Goal: Transaction & Acquisition: Purchase product/service

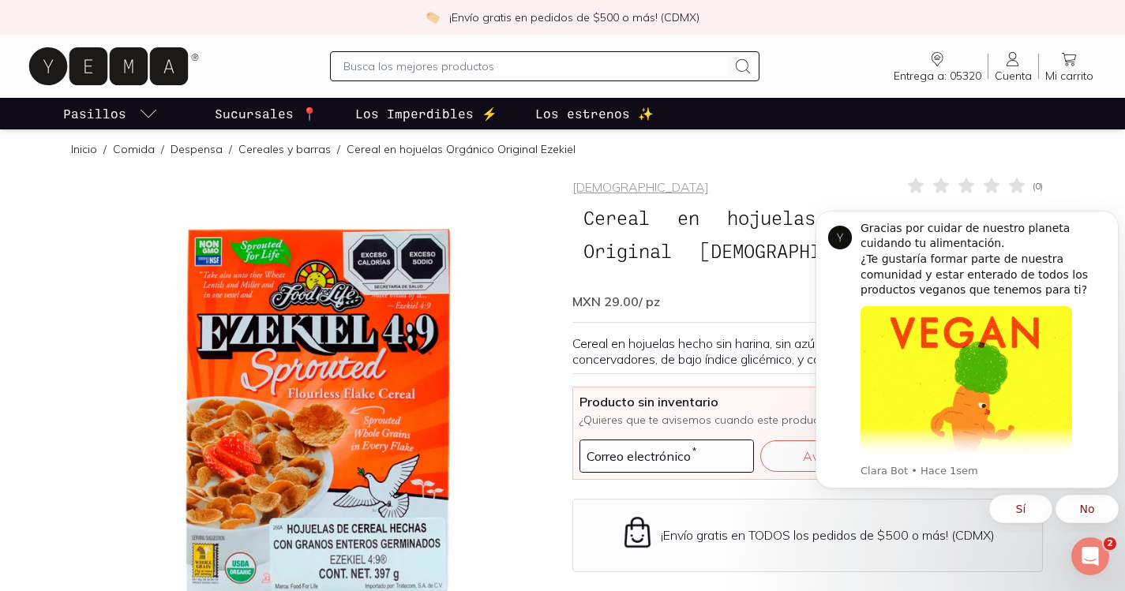
click at [431, 62] on input "text" at bounding box center [535, 66] width 384 height 19
type input "ezekiel"
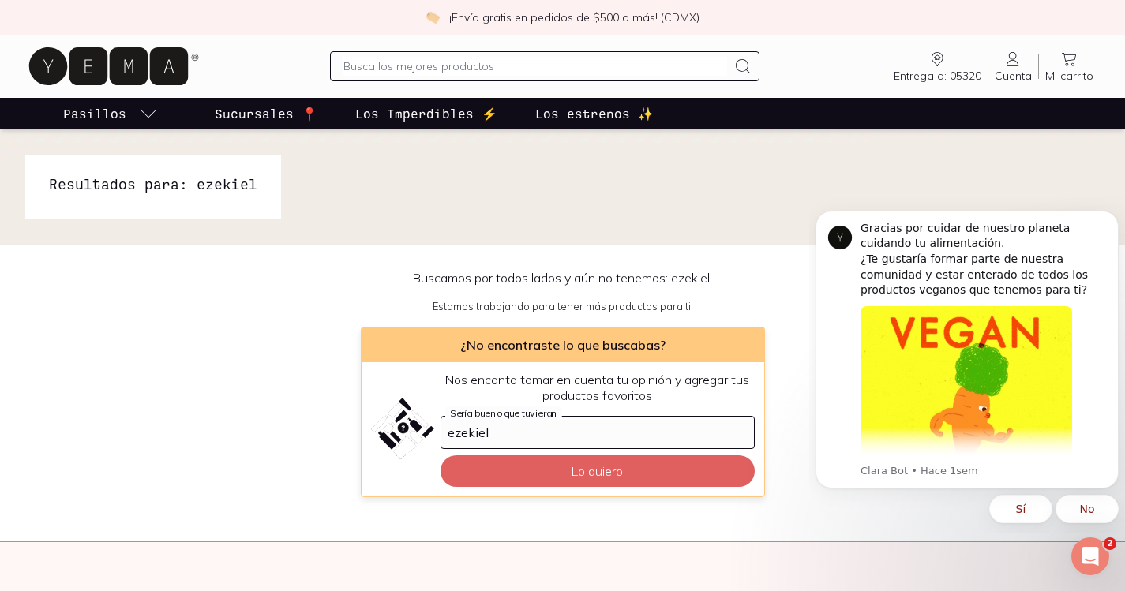
click at [496, 63] on input "text" at bounding box center [535, 66] width 384 height 19
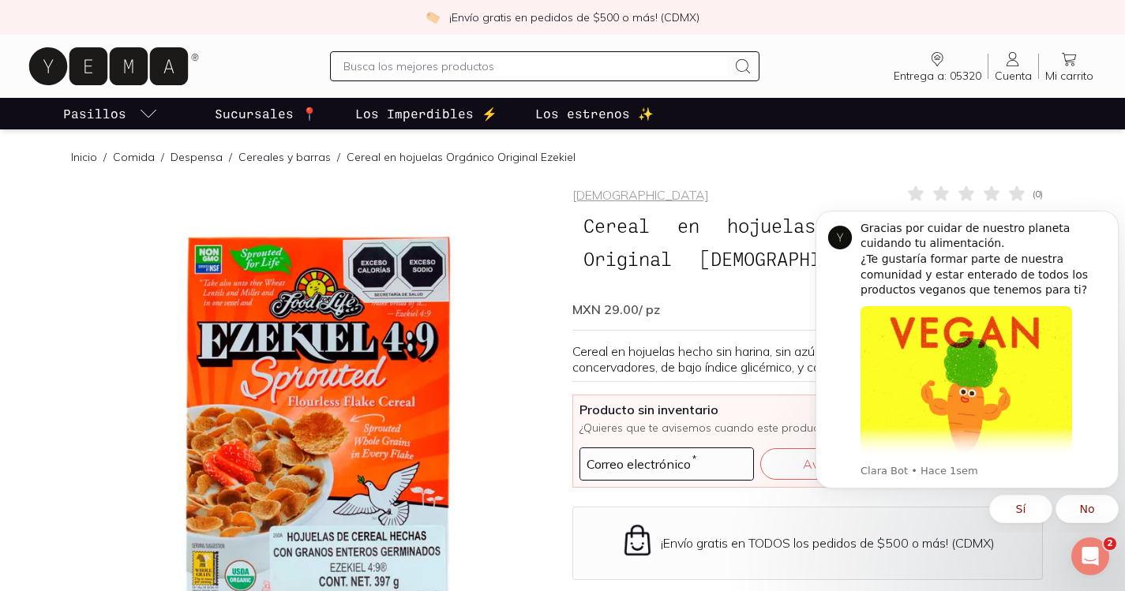
click at [431, 66] on input "text" at bounding box center [535, 66] width 384 height 19
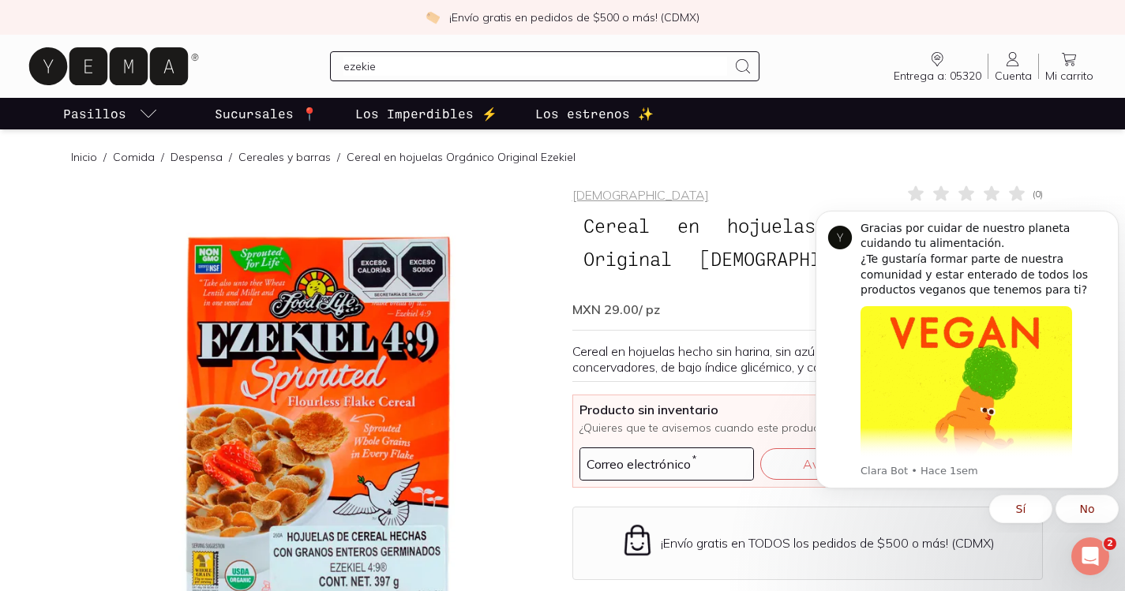
type input "ezekiel"
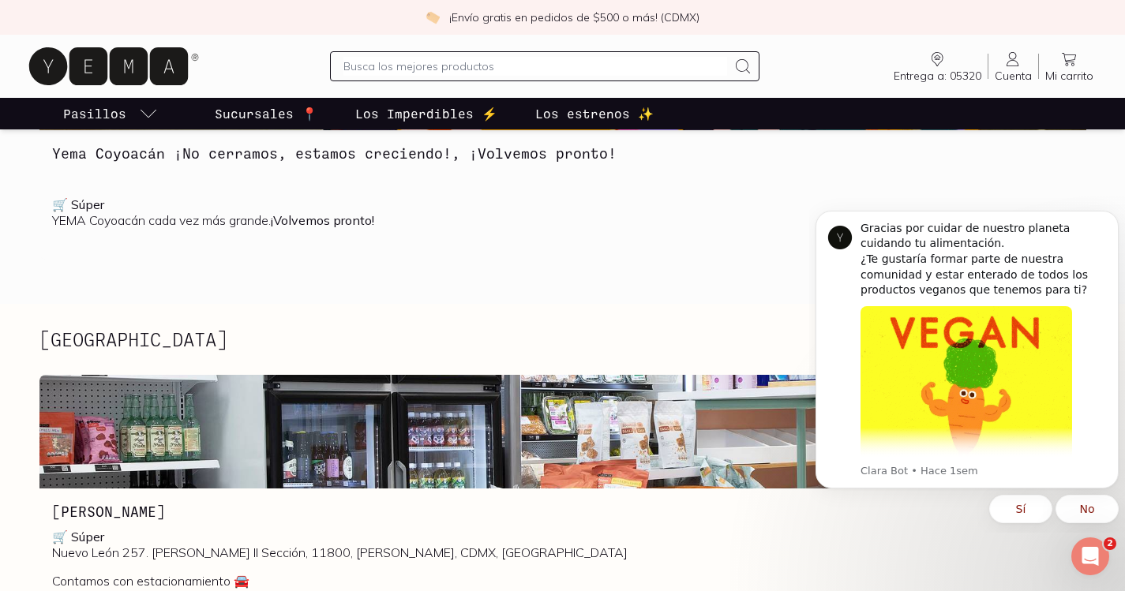
scroll to position [264, 0]
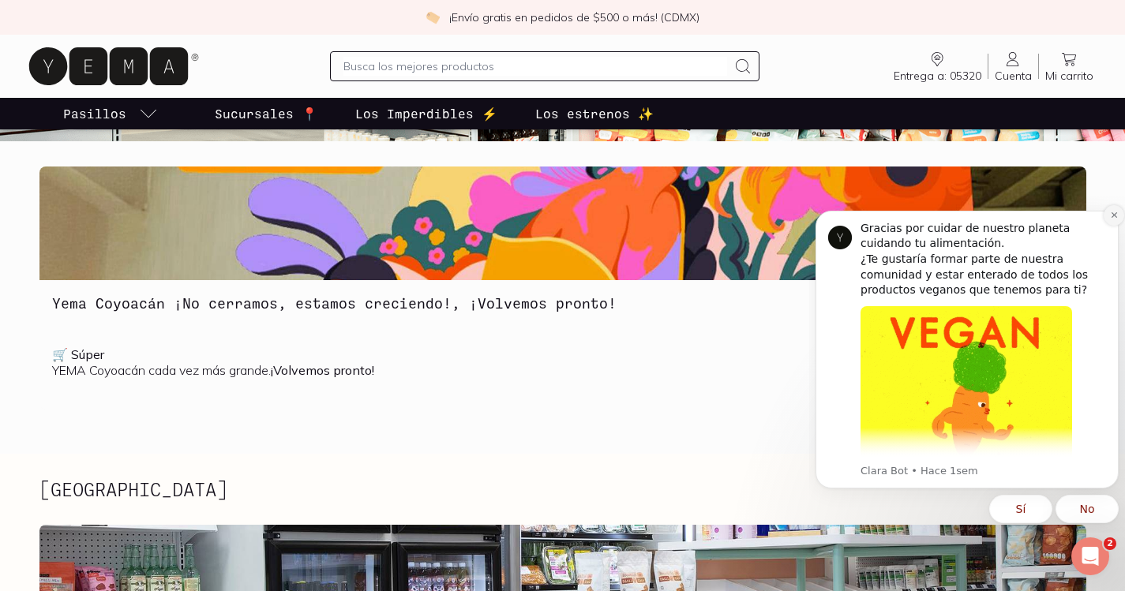
click at [1112, 212] on icon "Dismiss notification" at bounding box center [1114, 215] width 9 height 9
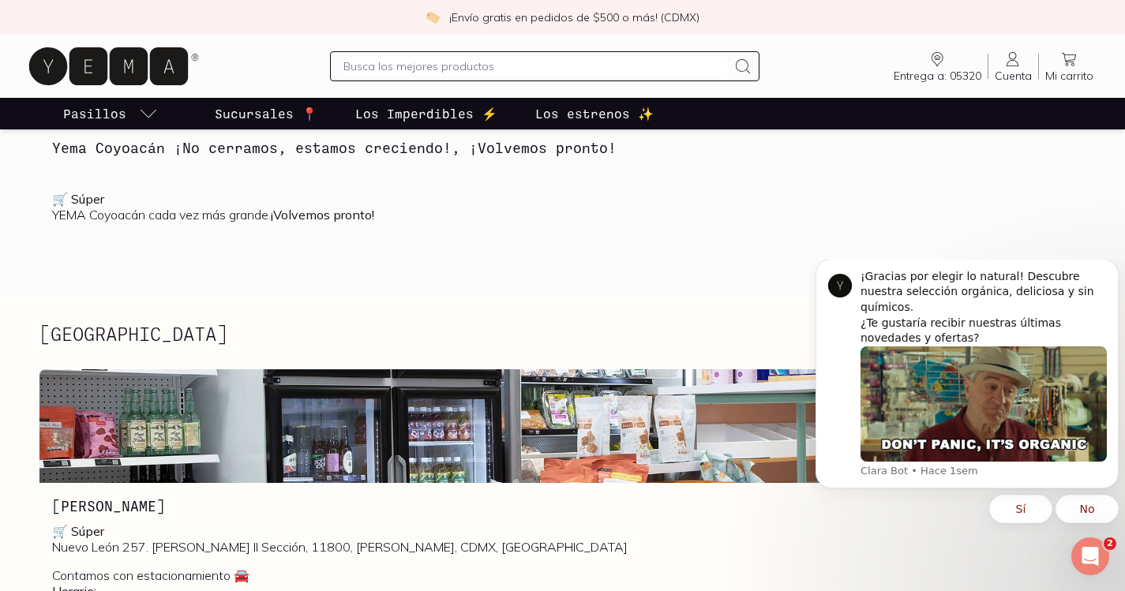
scroll to position [421, 0]
click at [1106, 274] on button "Dismiss notification" at bounding box center [1114, 263] width 21 height 21
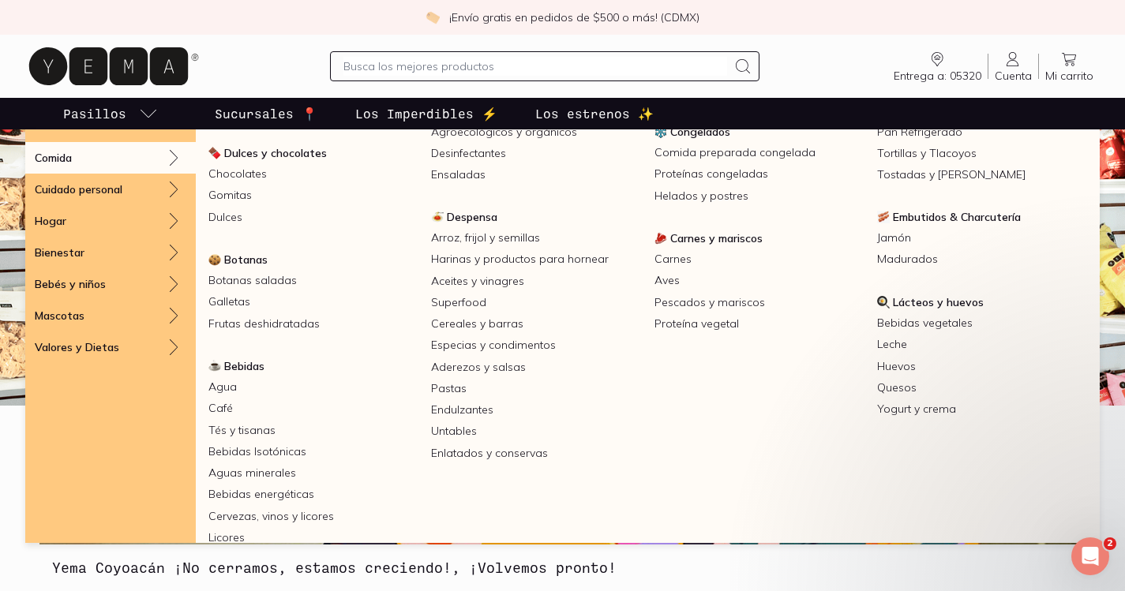
scroll to position [157, 0]
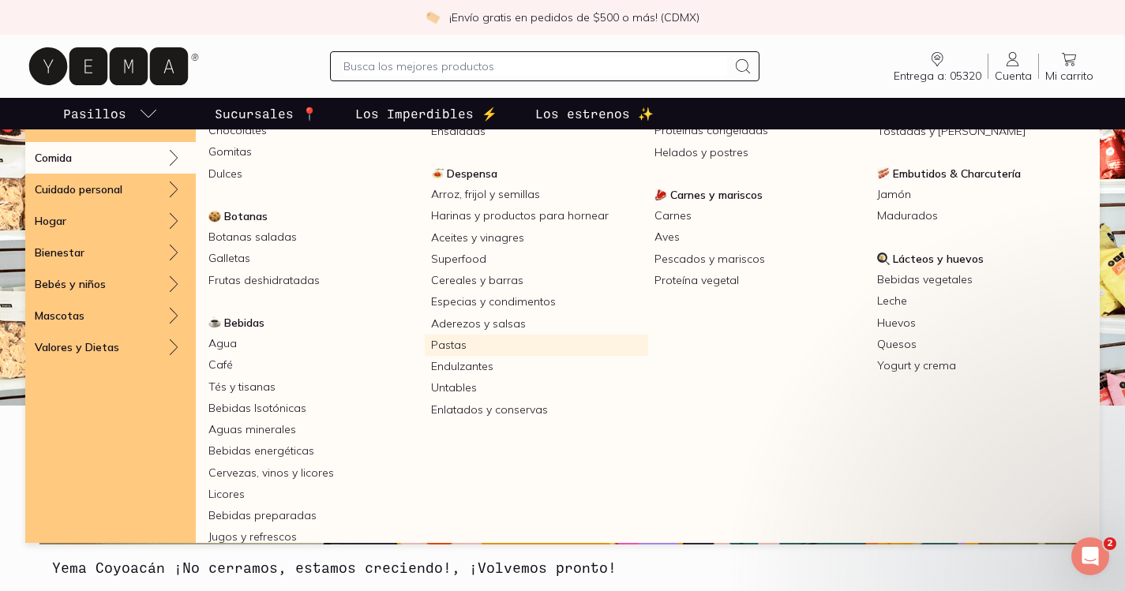
click at [452, 344] on link "Pastas" at bounding box center [536, 345] width 223 height 21
